Goal: Task Accomplishment & Management: Complete application form

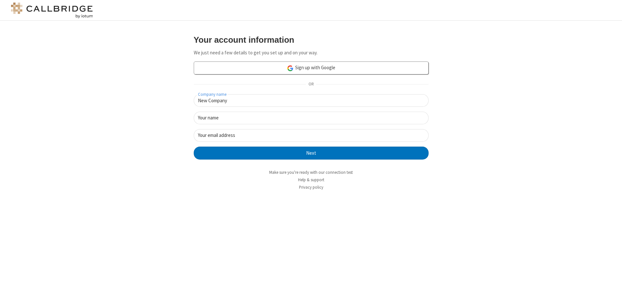
type input "New Company"
type input "New User"
type input "[EMAIL_ADDRESS]"
click button "Next" at bounding box center [311, 153] width 235 height 13
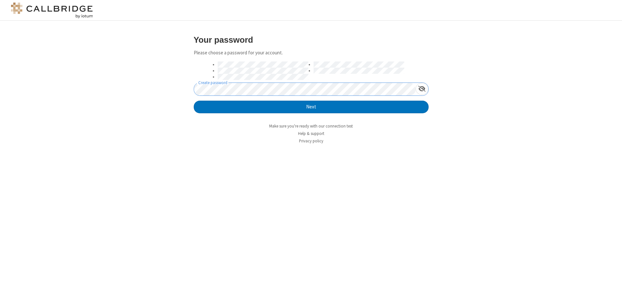
click button "Next" at bounding box center [311, 107] width 235 height 13
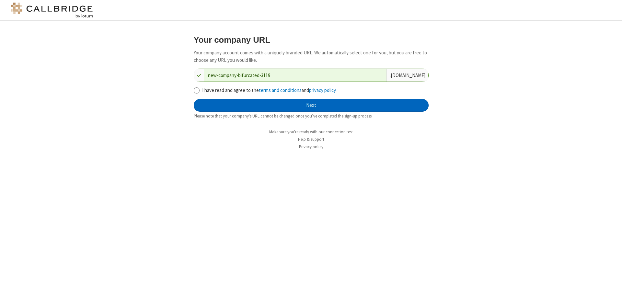
click at [311, 105] on button "Next" at bounding box center [311, 105] width 235 height 13
